Goal: Task Accomplishment & Management: Manage account settings

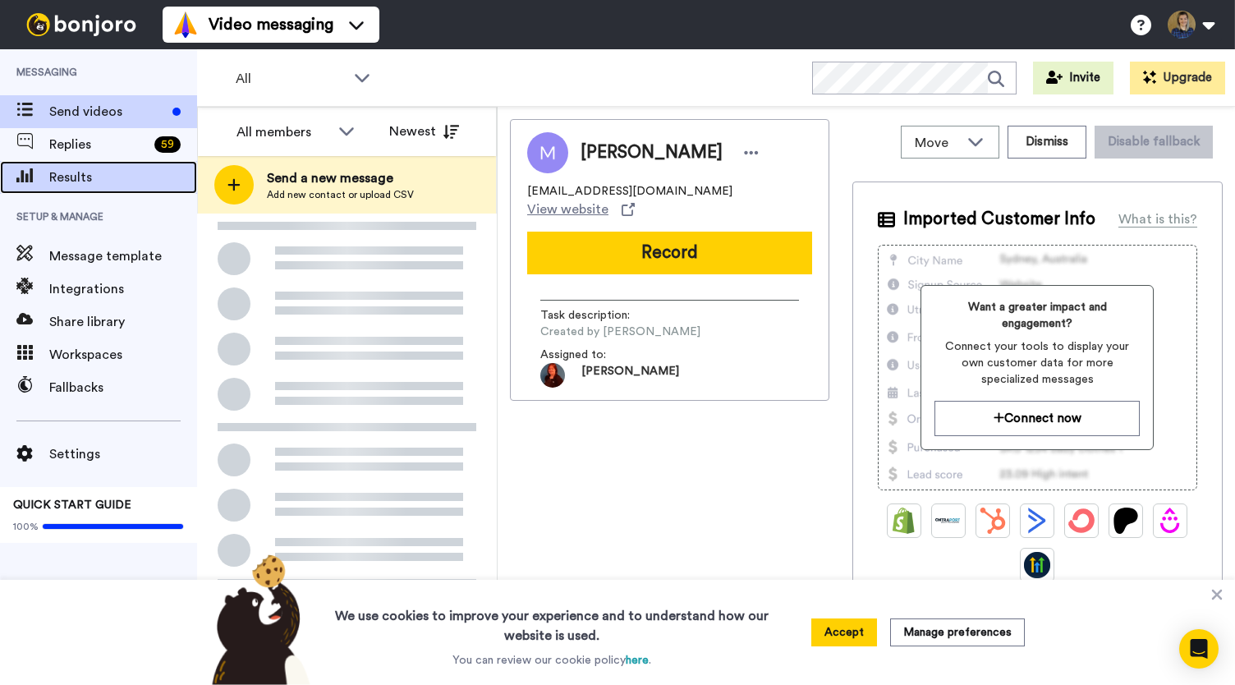
click at [60, 178] on span "Results" at bounding box center [123, 178] width 148 height 20
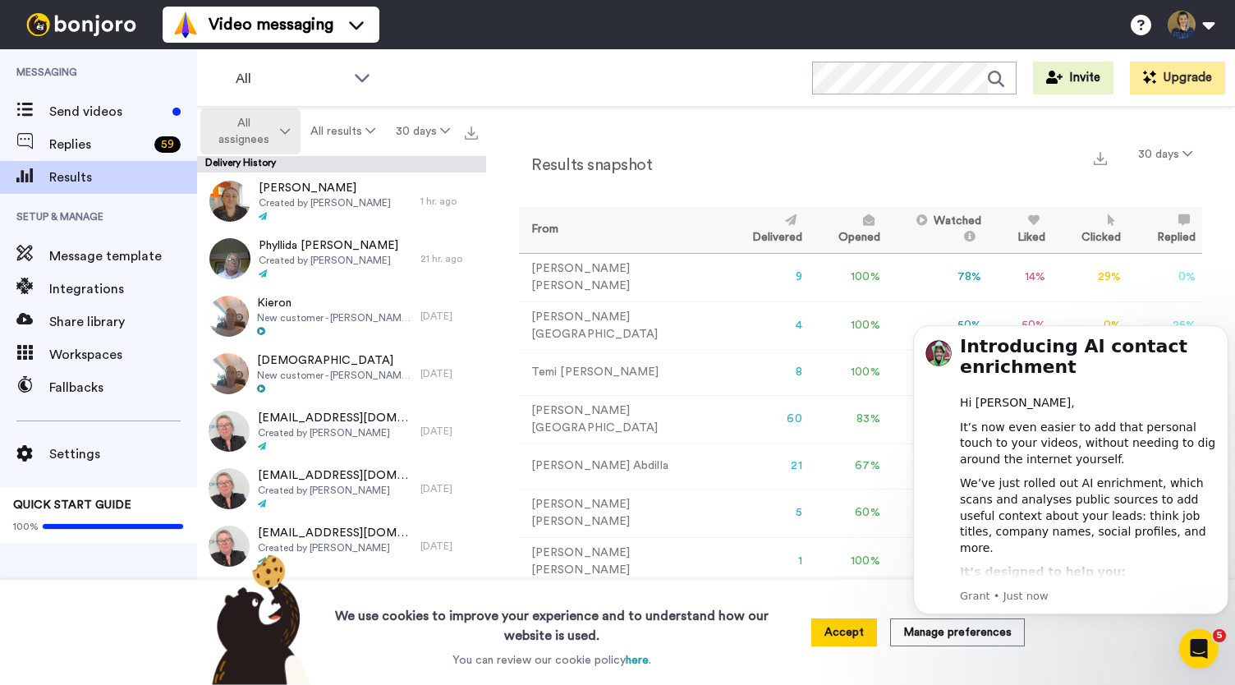
click at [294, 130] on button "All assignees" at bounding box center [250, 131] width 100 height 46
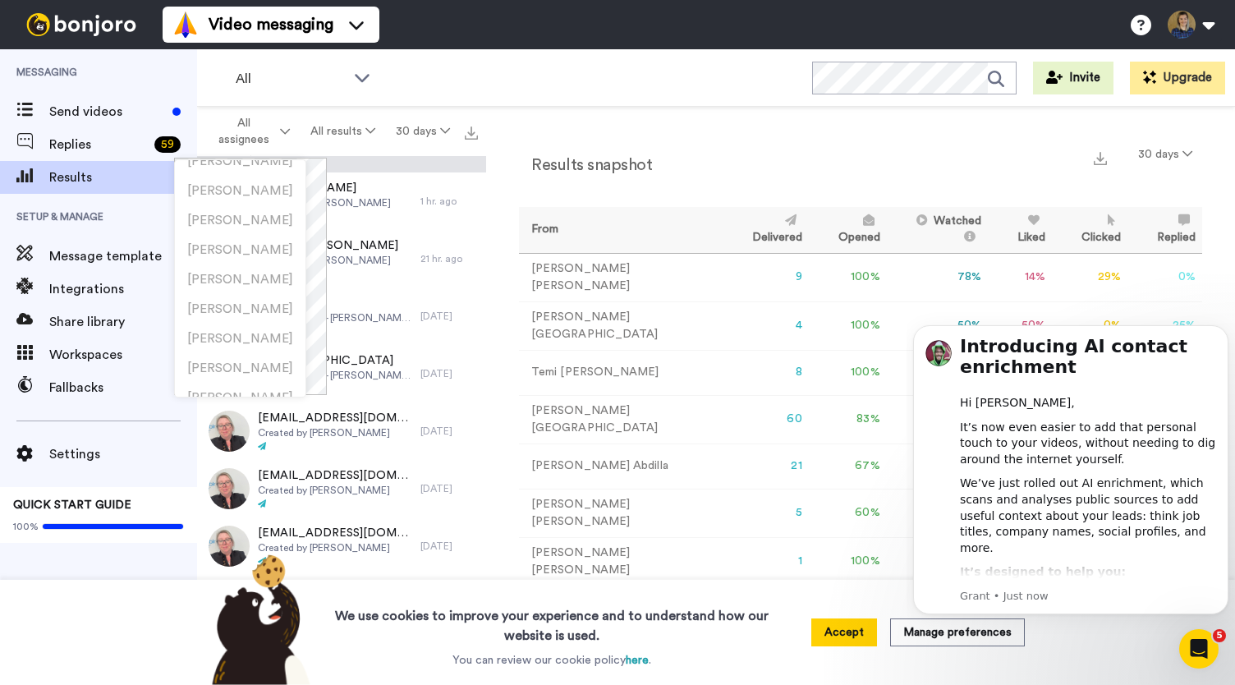
scroll to position [256, 0]
click at [269, 184] on span "[PERSON_NAME]" at bounding box center [240, 183] width 106 height 12
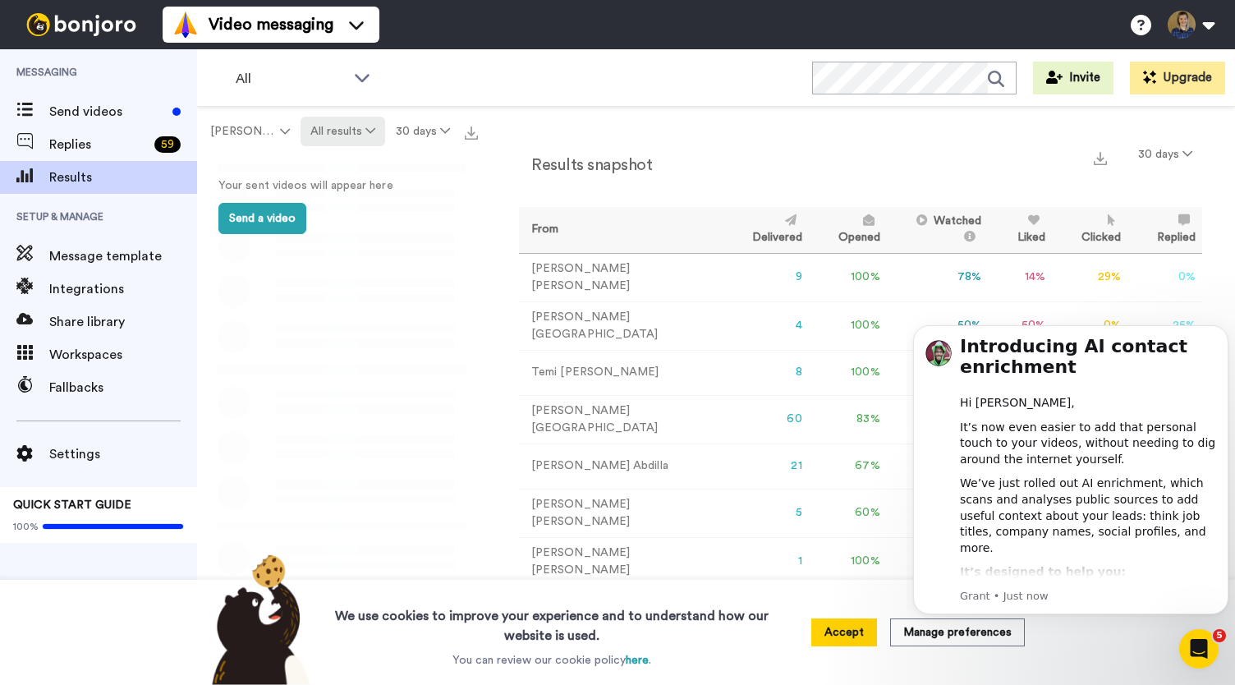
click at [324, 127] on button "All results" at bounding box center [343, 132] width 85 height 30
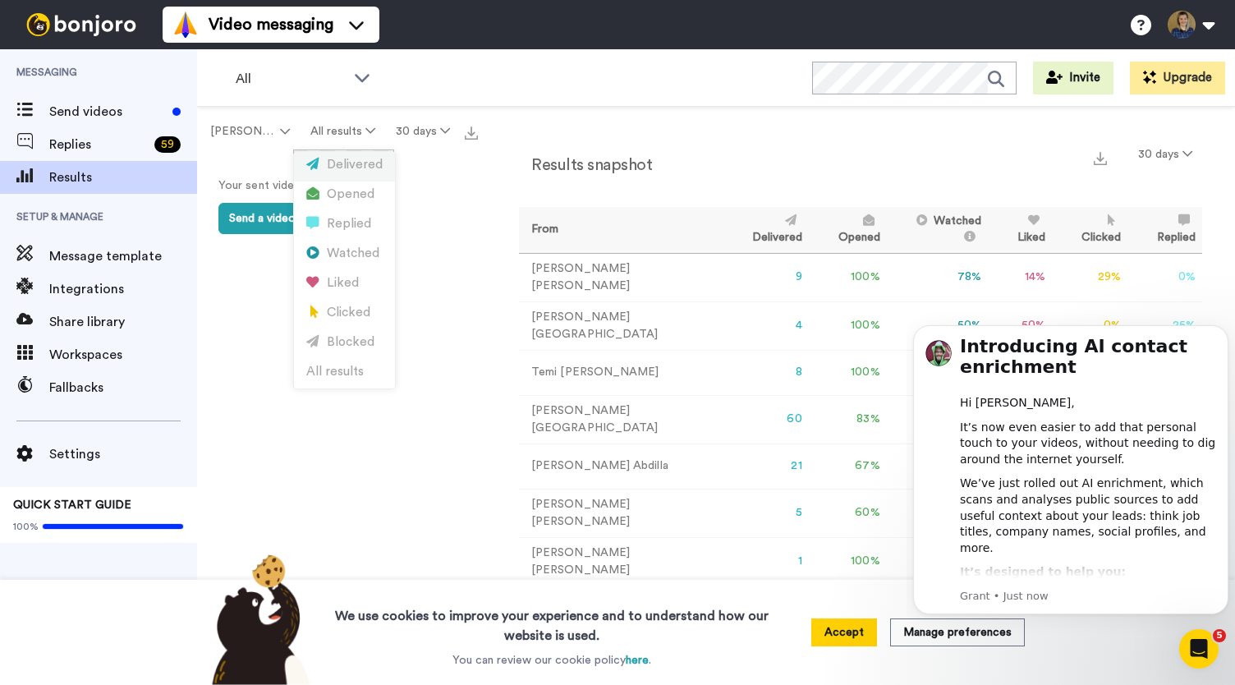
click at [337, 167] on div "Delivered" at bounding box center [344, 165] width 76 height 18
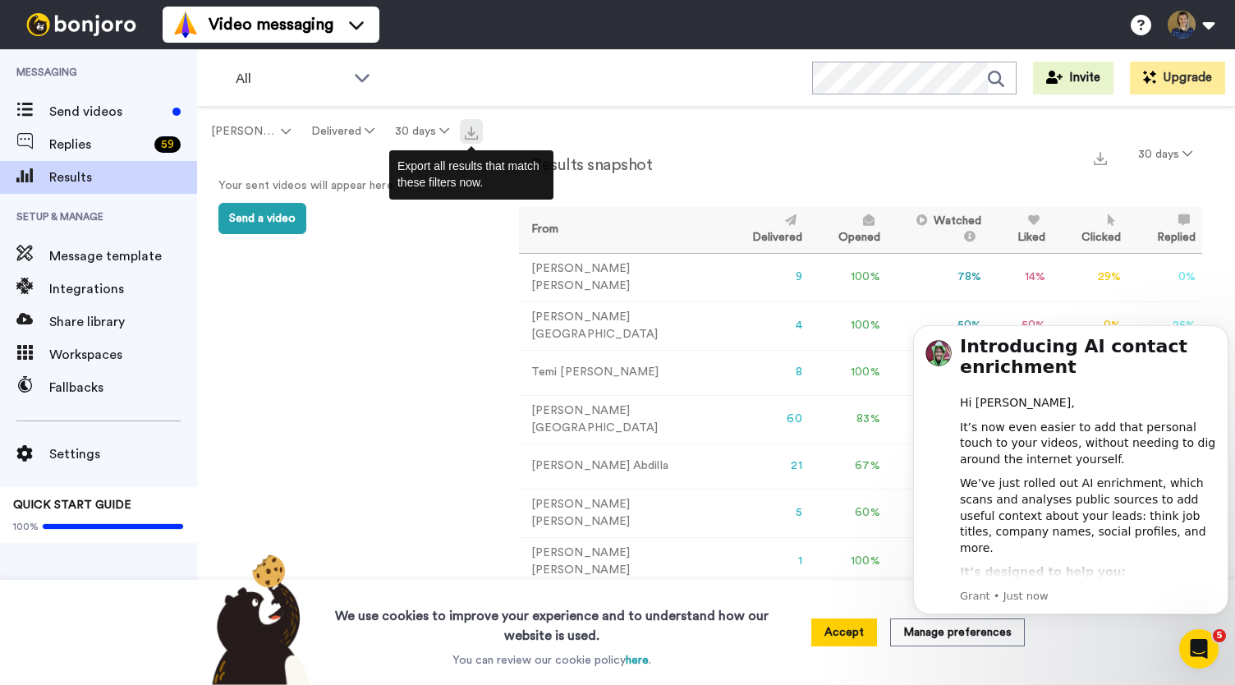
click at [468, 129] on img at bounding box center [471, 132] width 13 height 13
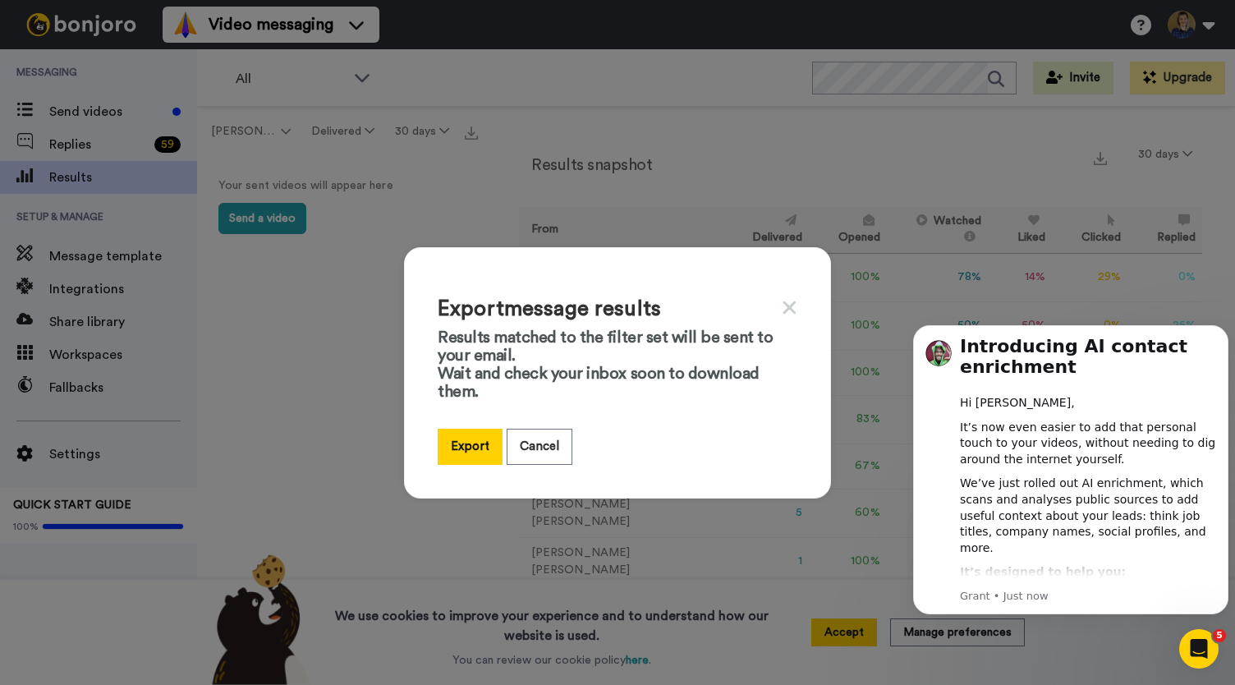
click at [788, 306] on icon at bounding box center [790, 307] width 16 height 21
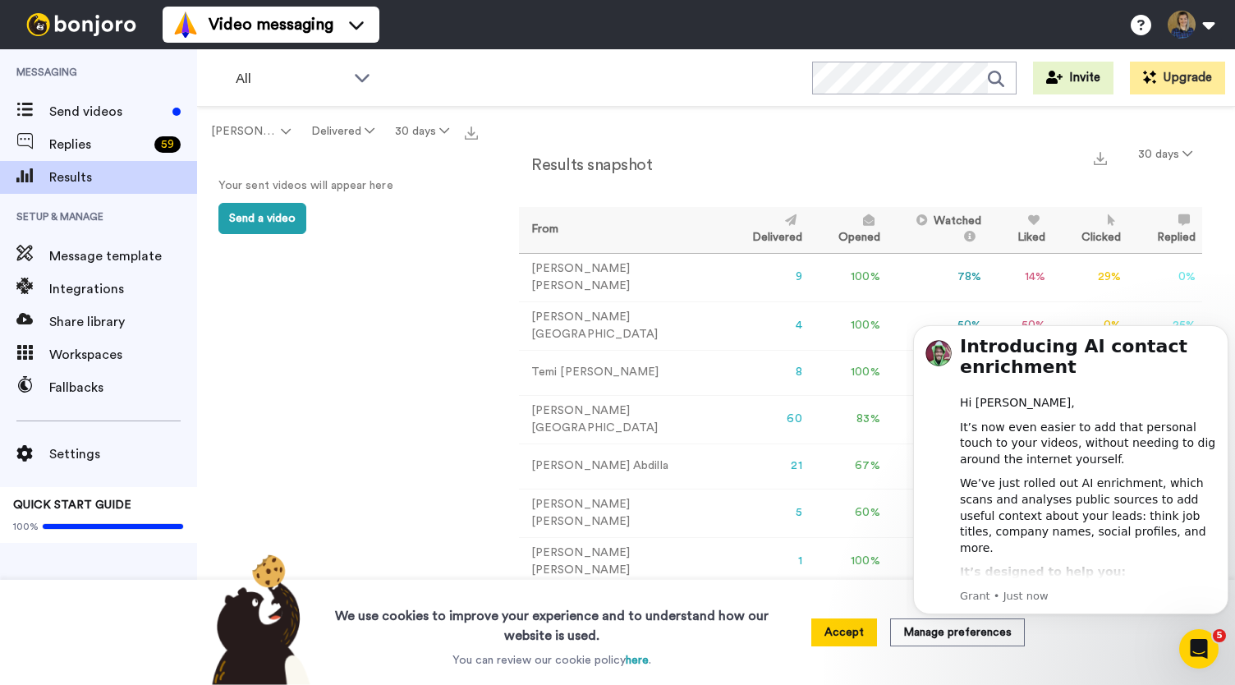
click at [693, 172] on div "Results snapshot 30 days" at bounding box center [860, 161] width 683 height 43
click at [1157, 155] on button "30 days" at bounding box center [1165, 155] width 74 height 30
click at [1130, 278] on span "365 days" at bounding box center [1136, 276] width 52 height 12
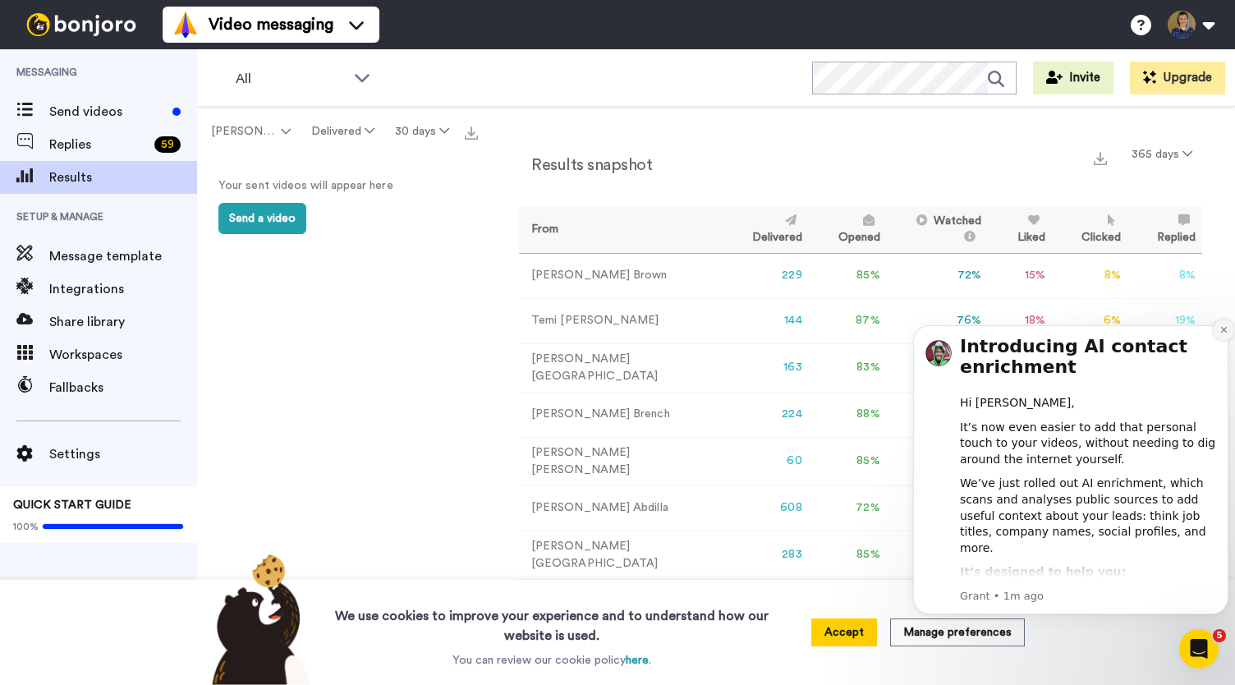
click at [1224, 334] on icon "Dismiss notification" at bounding box center [1224, 329] width 9 height 9
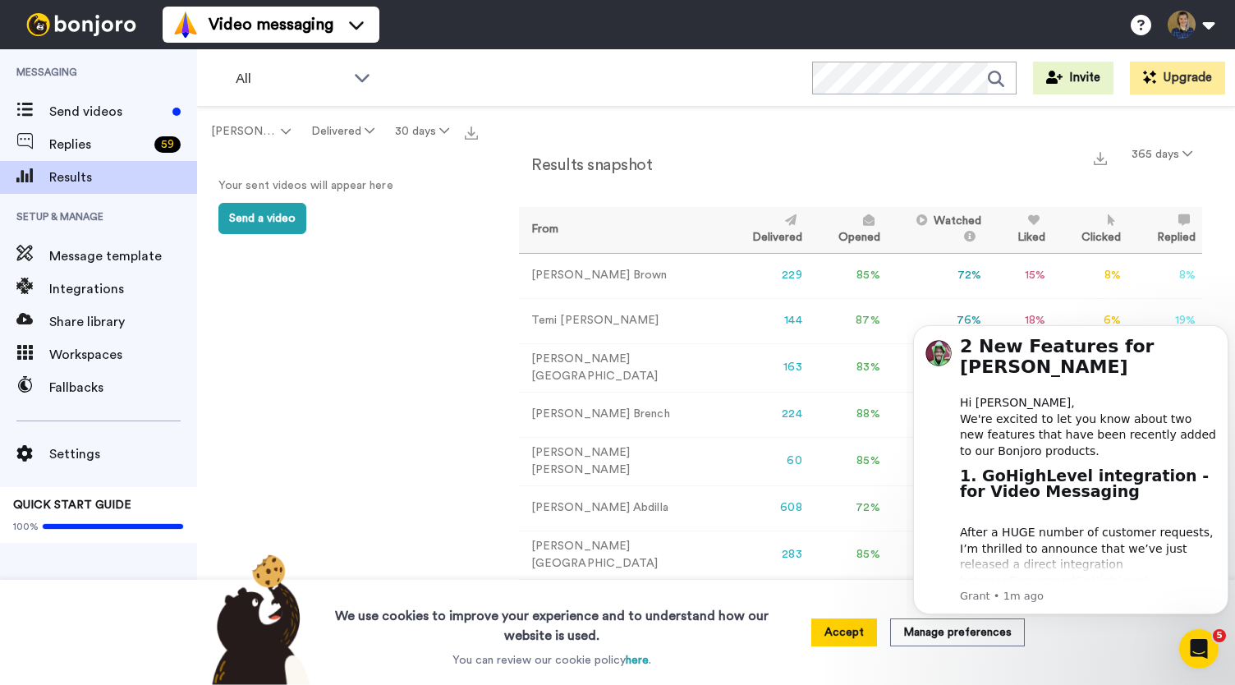
scroll to position [82, 0]
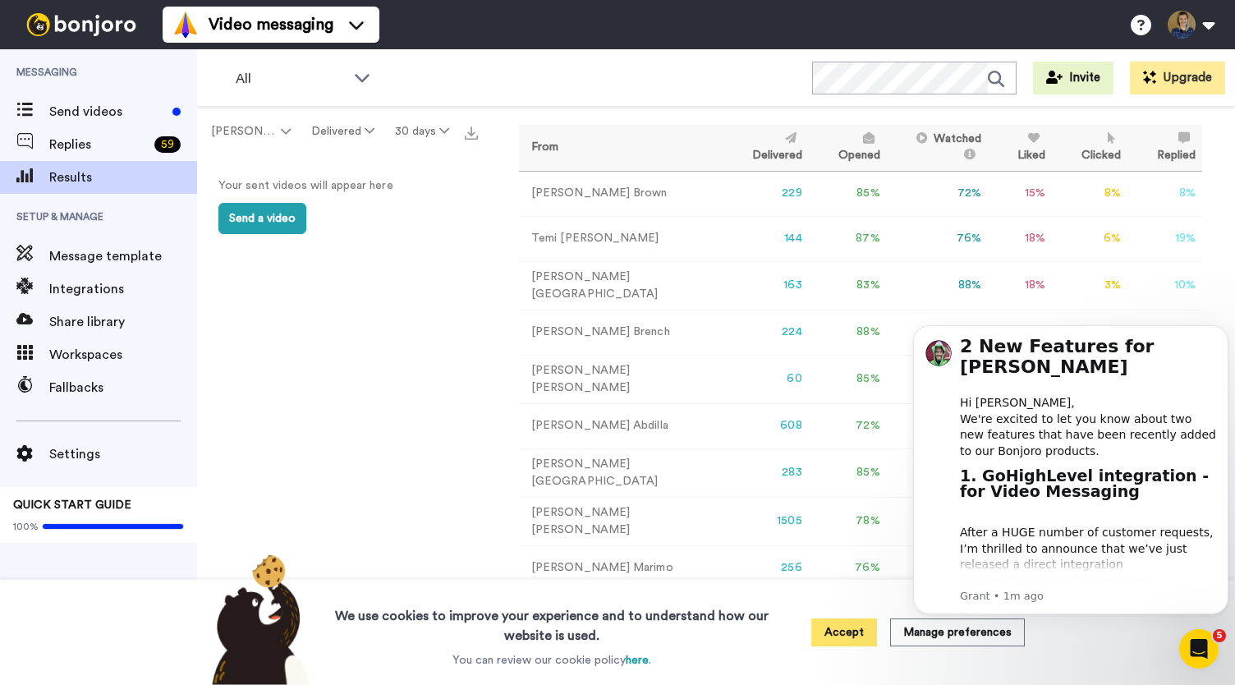
click at [851, 635] on button "Accept" at bounding box center [844, 632] width 66 height 28
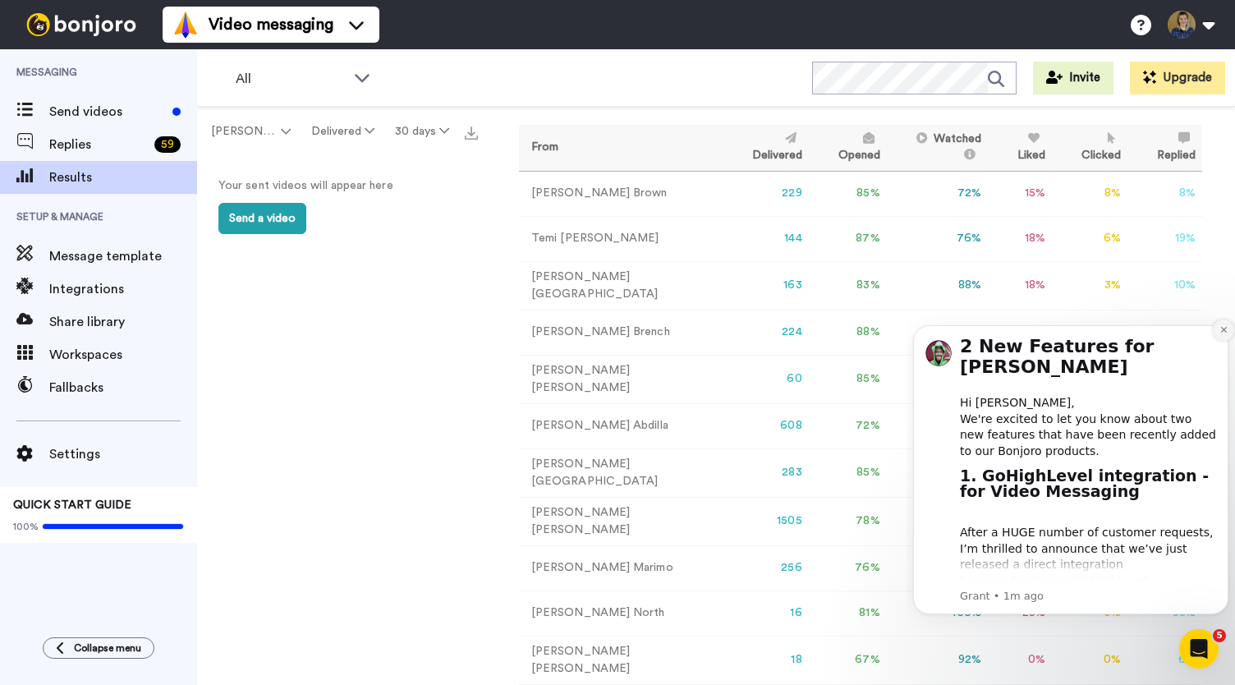
click at [1221, 329] on icon "Dismiss notification" at bounding box center [1224, 329] width 9 height 9
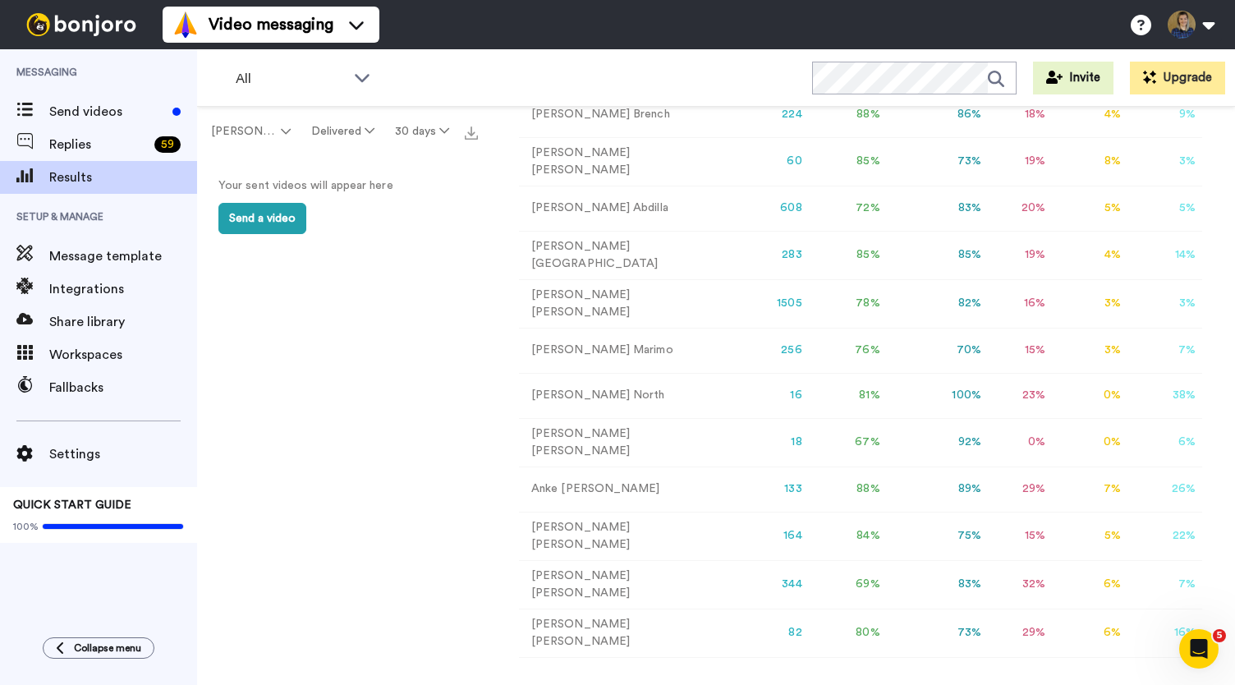
scroll to position [323, 0]
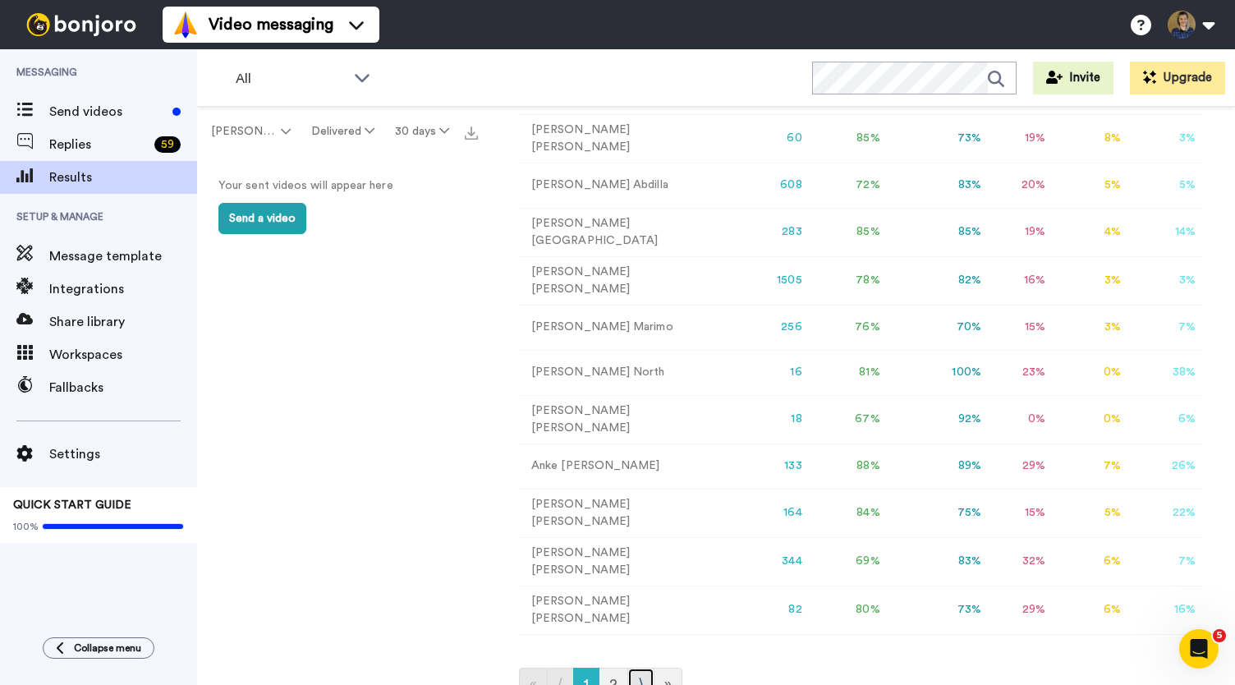
click at [632, 668] on link "⟩" at bounding box center [640, 684] width 27 height 33
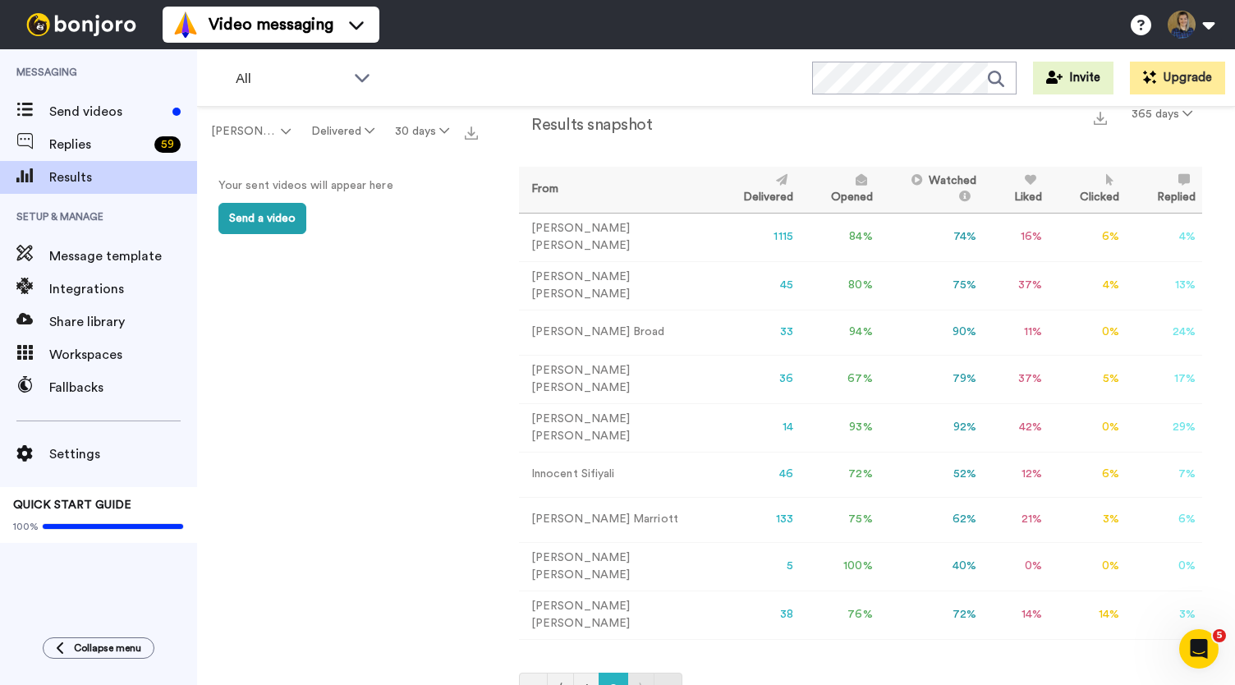
scroll to position [52, 0]
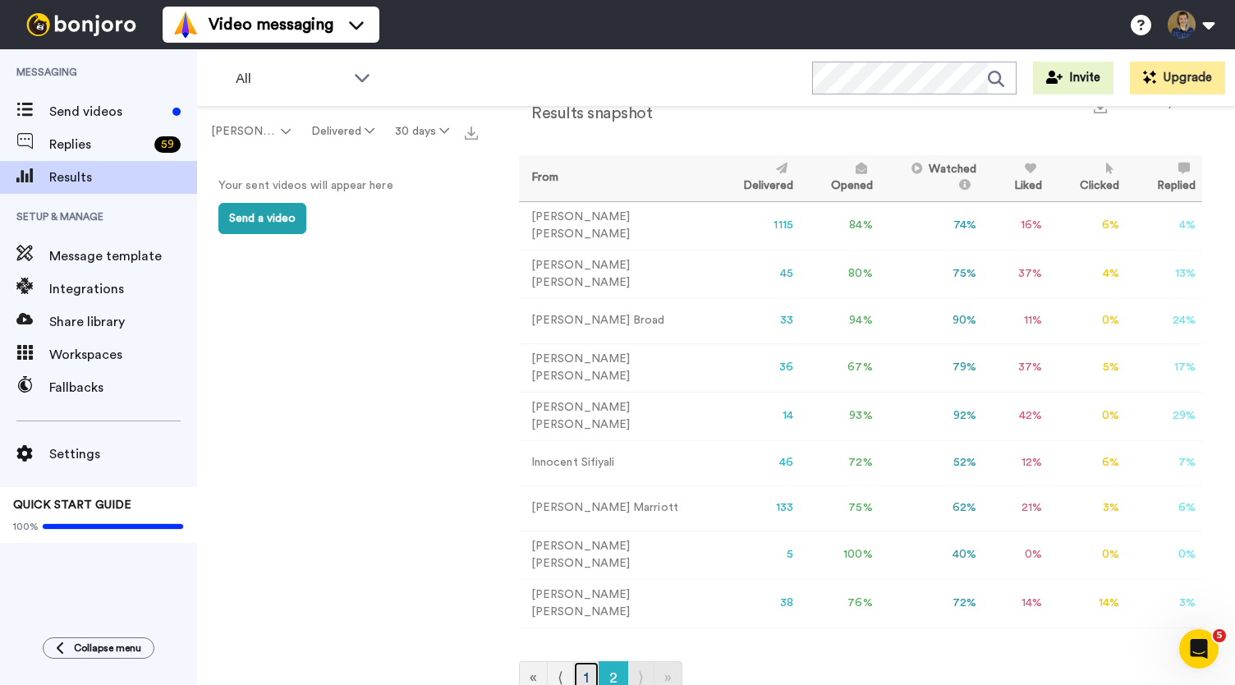
click at [584, 663] on link "1" at bounding box center [586, 677] width 26 height 33
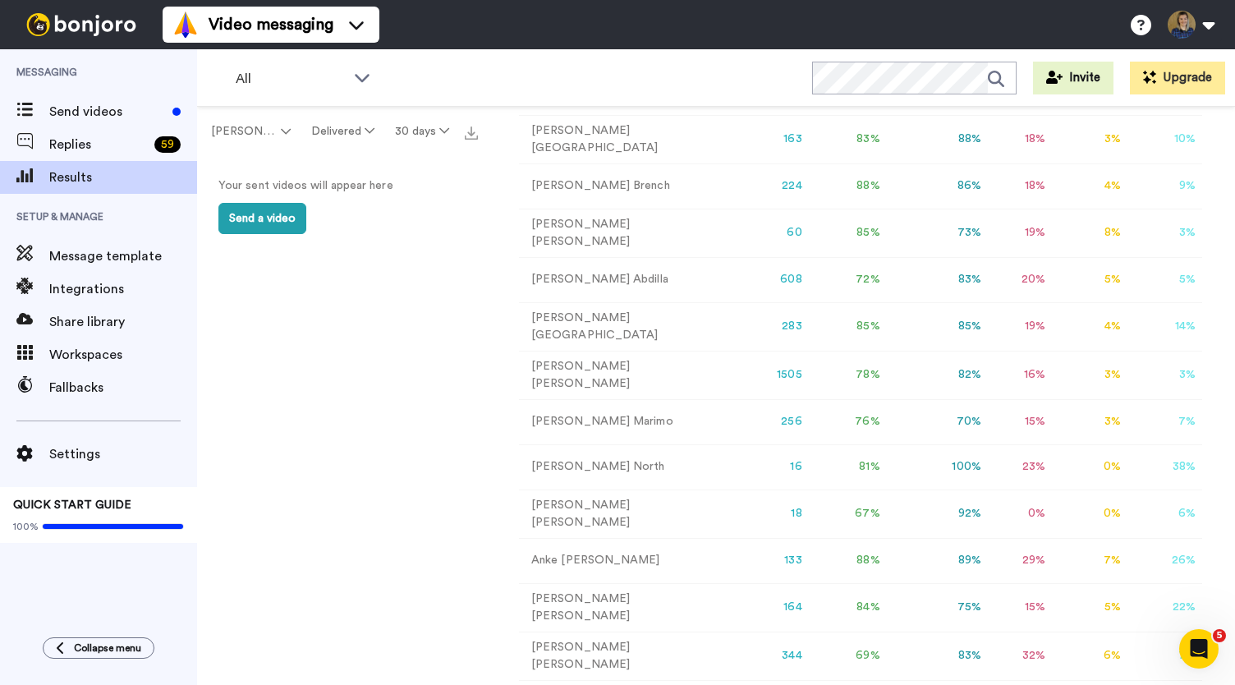
scroll to position [323, 0]
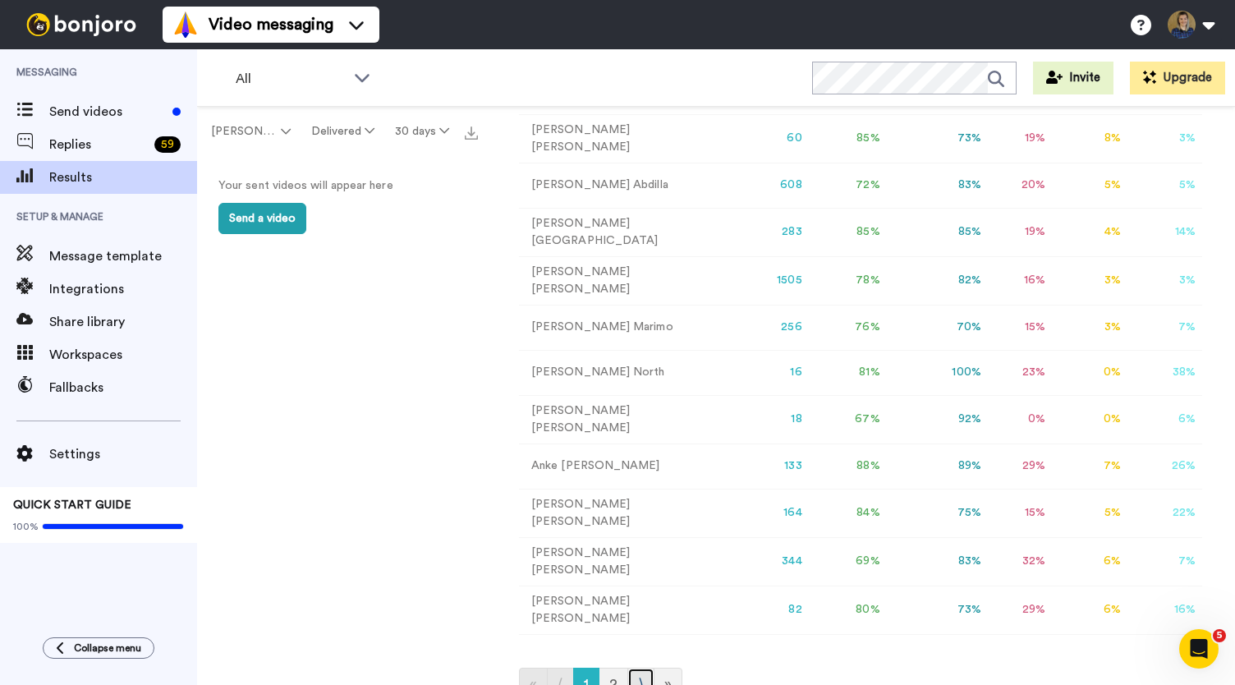
click at [629, 668] on link "⟩" at bounding box center [640, 684] width 27 height 33
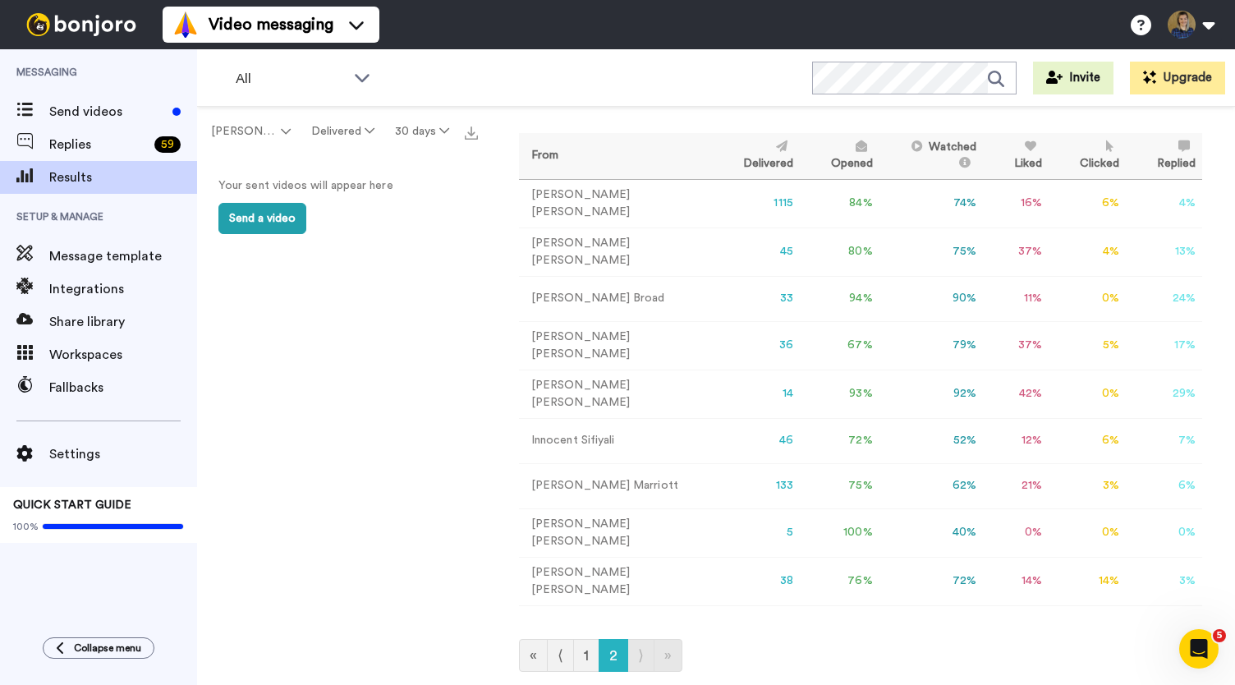
scroll to position [52, 0]
